Goal: Browse casually: Explore the website without a specific task or goal

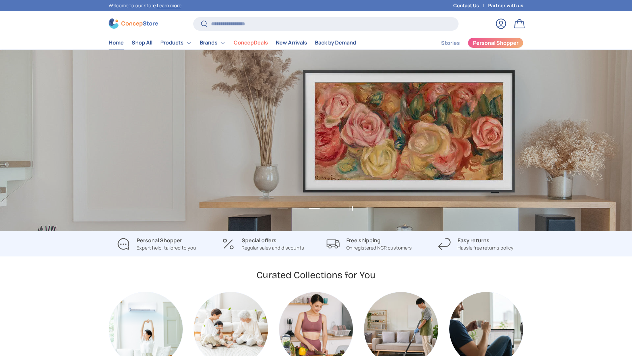
scroll to position [0, 1896]
